Goal: Navigation & Orientation: Understand site structure

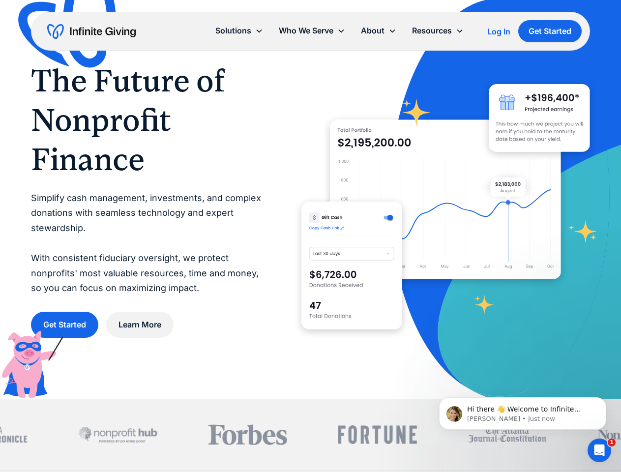
click at [394, 31] on icon at bounding box center [392, 31] width 8 height 8
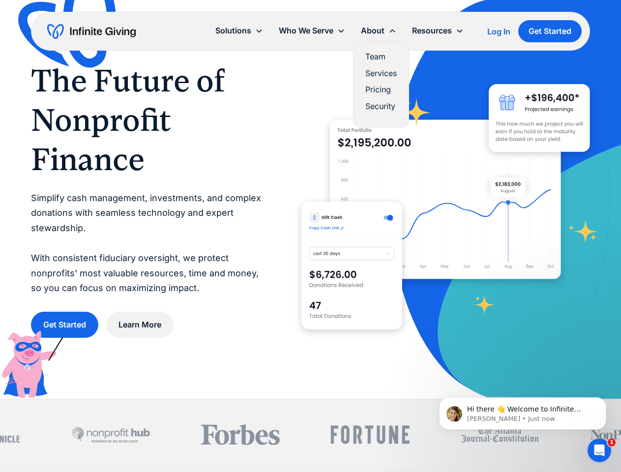
click at [239, 30] on div "Solutions" at bounding box center [233, 30] width 36 height 13
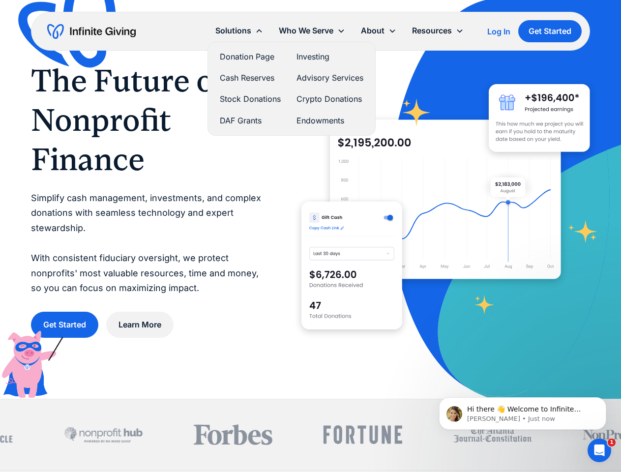
click at [312, 30] on div "Who We Serve" at bounding box center [306, 30] width 55 height 13
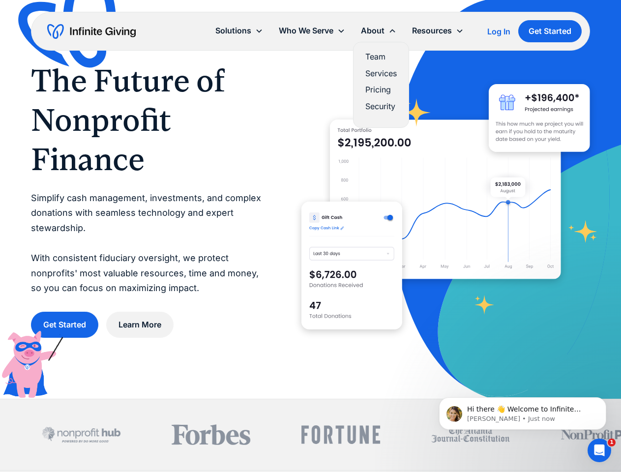
click at [379, 30] on div "About" at bounding box center [373, 30] width 24 height 13
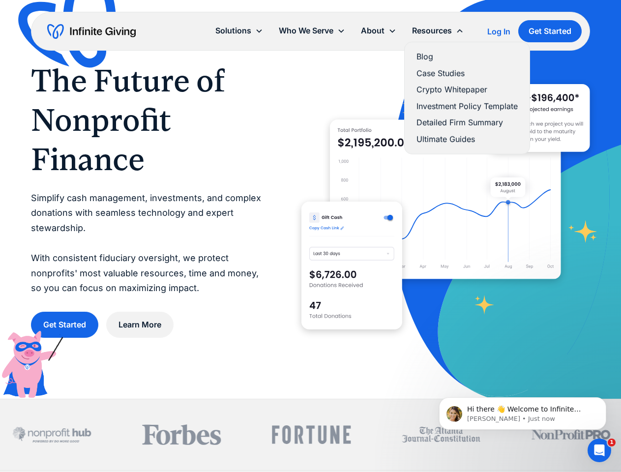
click at [438, 30] on div "Resources" at bounding box center [432, 30] width 40 height 13
click at [523, 414] on span "Hi there 👋 Welcome to Infinite Giving. If you have any questions, just reply to…" at bounding box center [525, 423] width 117 height 37
click at [608, 400] on div at bounding box center [310, 434] width 621 height 71
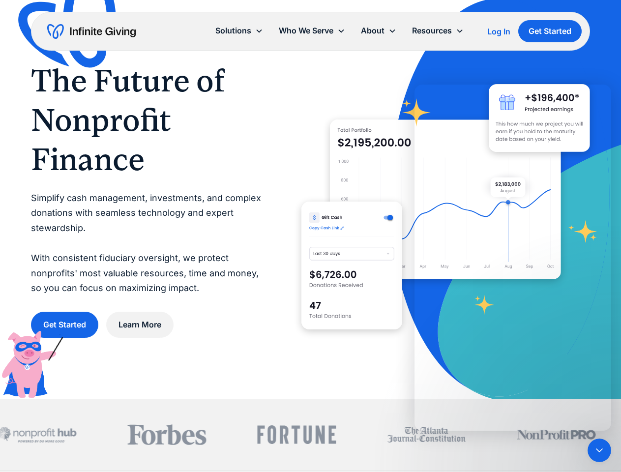
click at [599, 450] on icon "Close Intercom Messenger" at bounding box center [600, 451] width 12 height 12
